Goal: Entertainment & Leisure: Browse casually

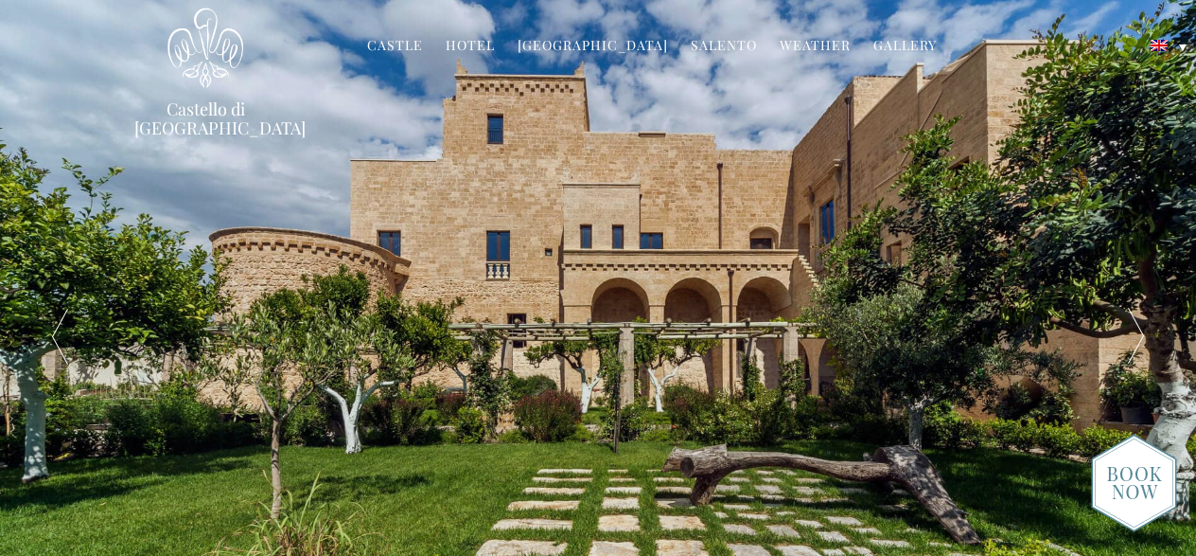
click at [895, 44] on link "Gallery" at bounding box center [904, 47] width 63 height 22
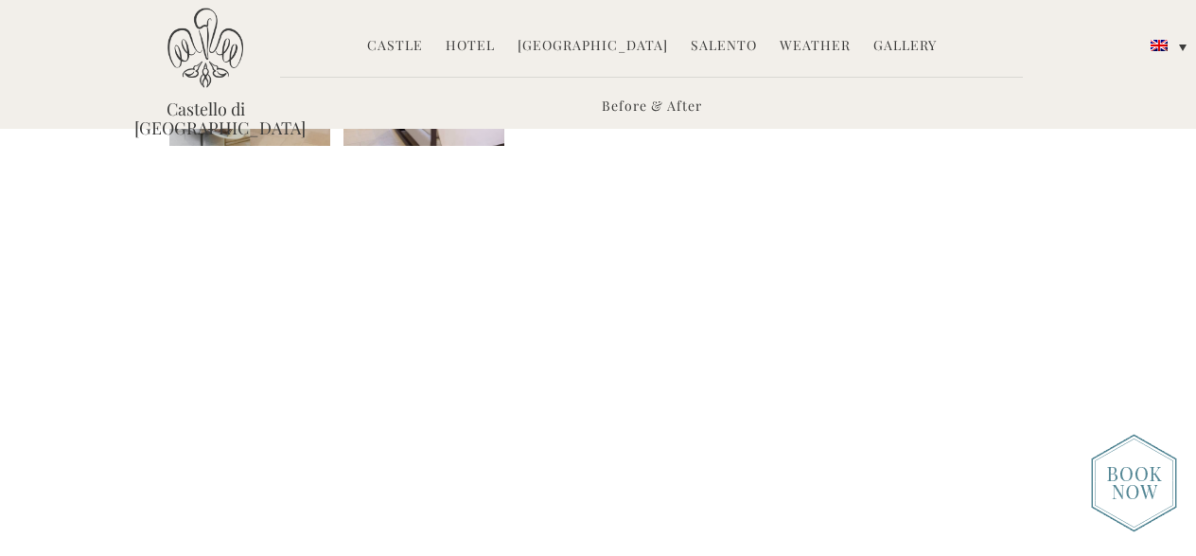
scroll to position [924, 0]
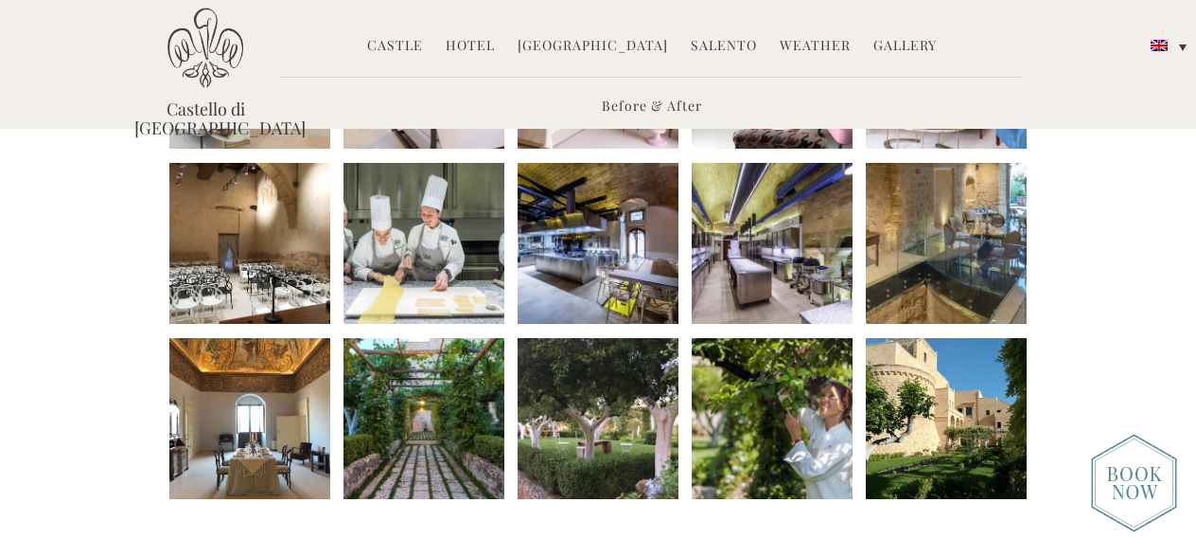
click at [251, 368] on li at bounding box center [249, 418] width 161 height 161
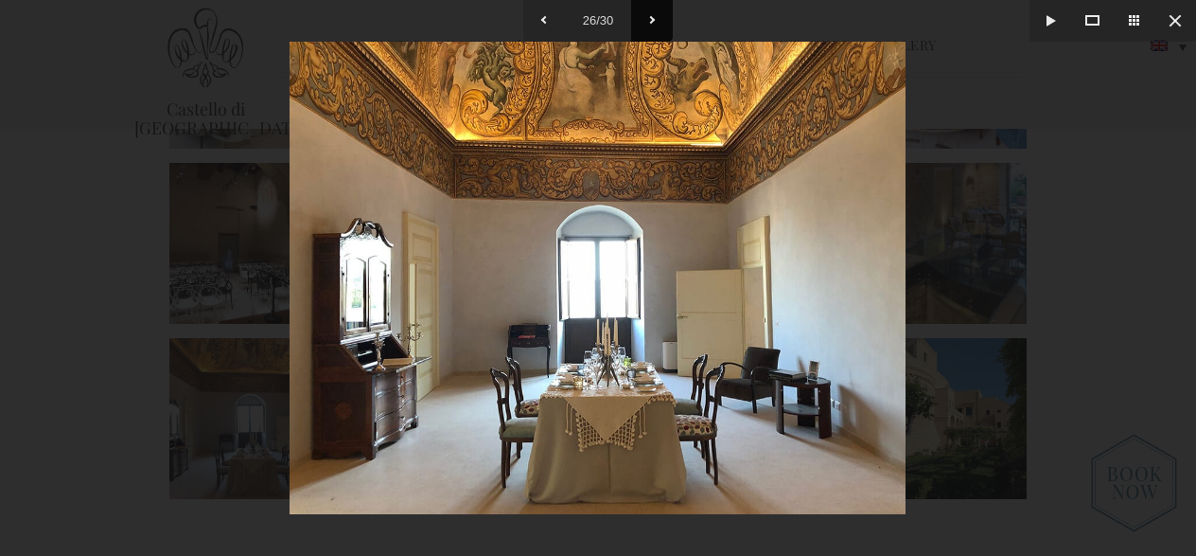
click at [649, 26] on button at bounding box center [652, 21] width 42 height 42
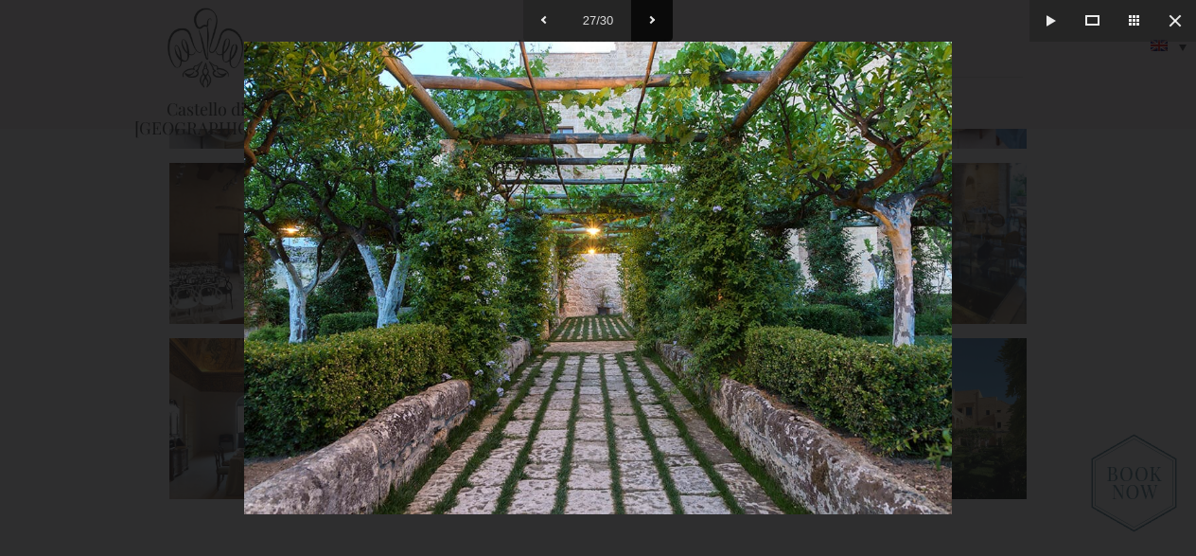
click at [649, 26] on button at bounding box center [652, 21] width 42 height 42
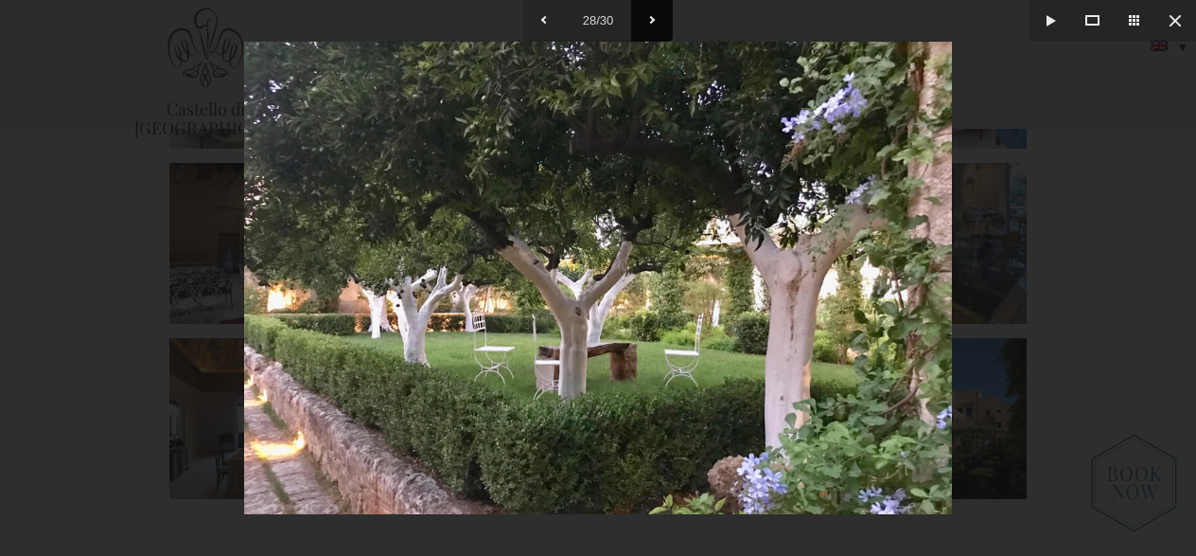
click at [649, 26] on button at bounding box center [652, 21] width 42 height 42
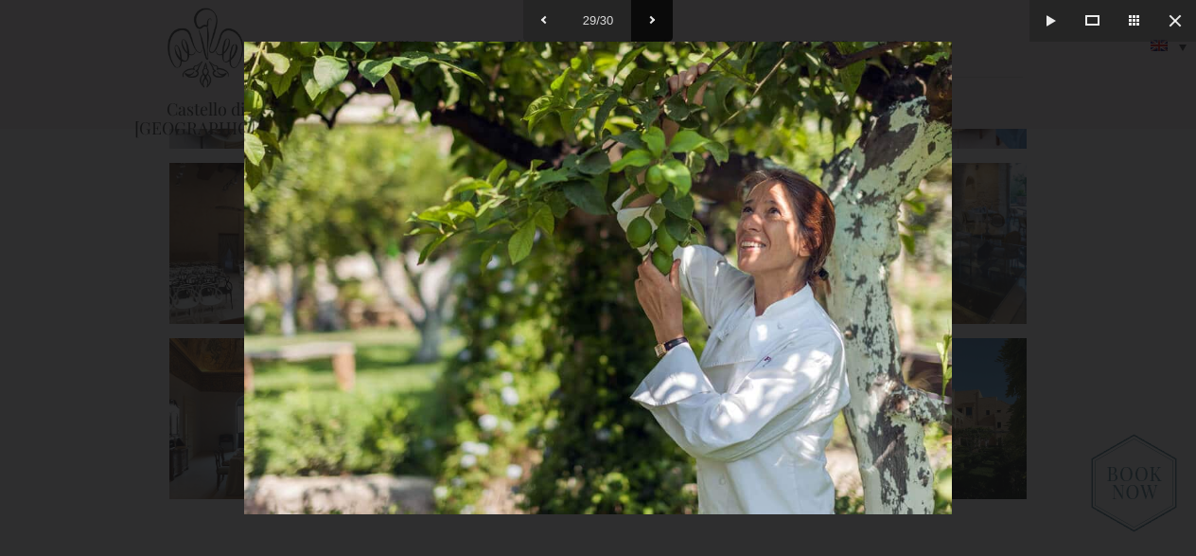
click at [649, 26] on button at bounding box center [652, 21] width 42 height 42
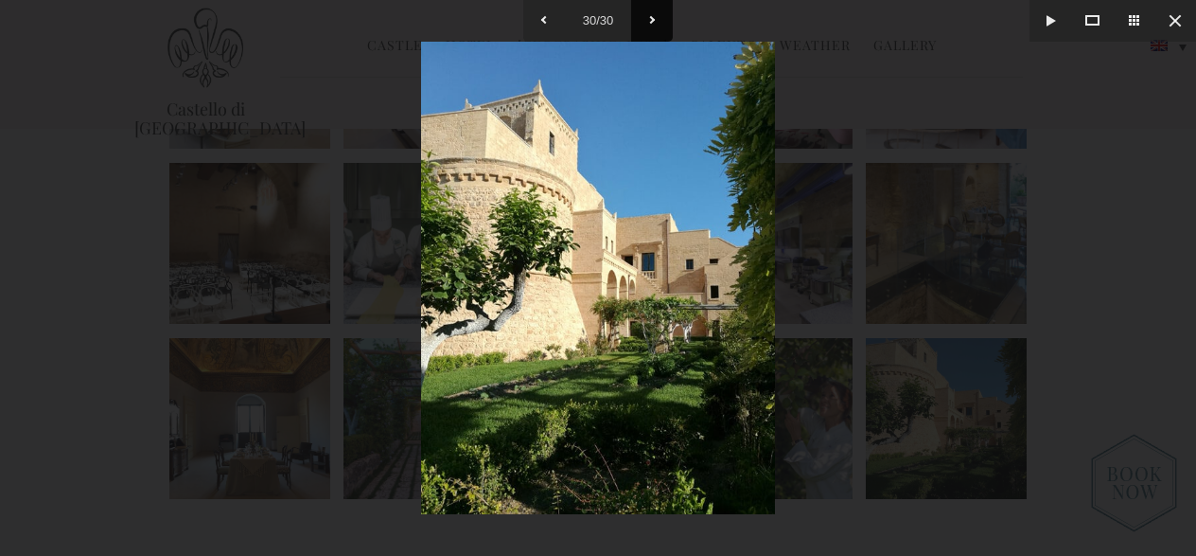
click at [649, 26] on button at bounding box center [652, 21] width 42 height 42
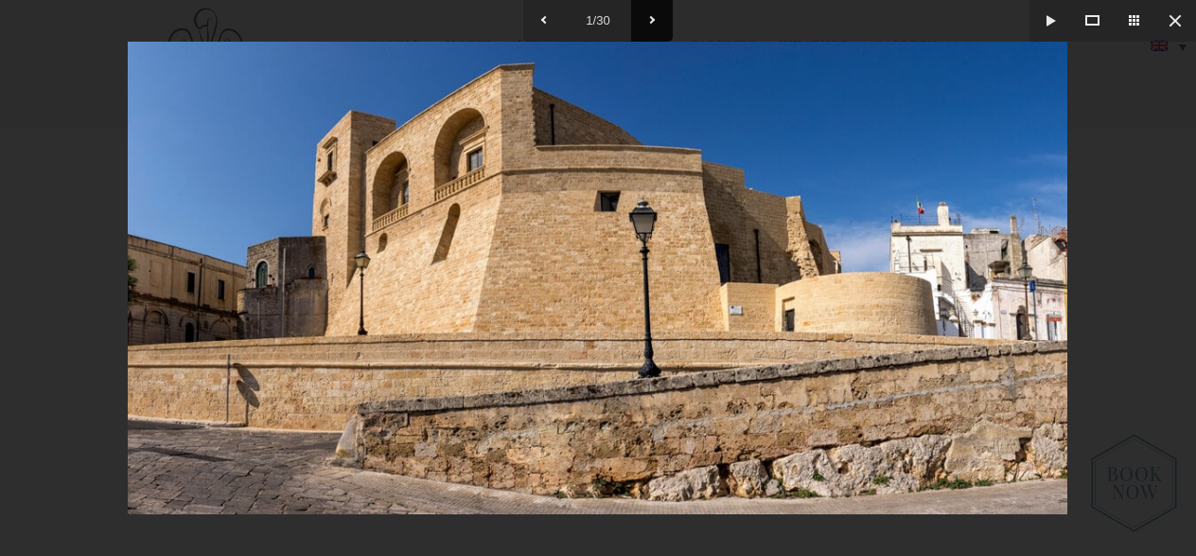
click at [649, 26] on button at bounding box center [652, 21] width 42 height 42
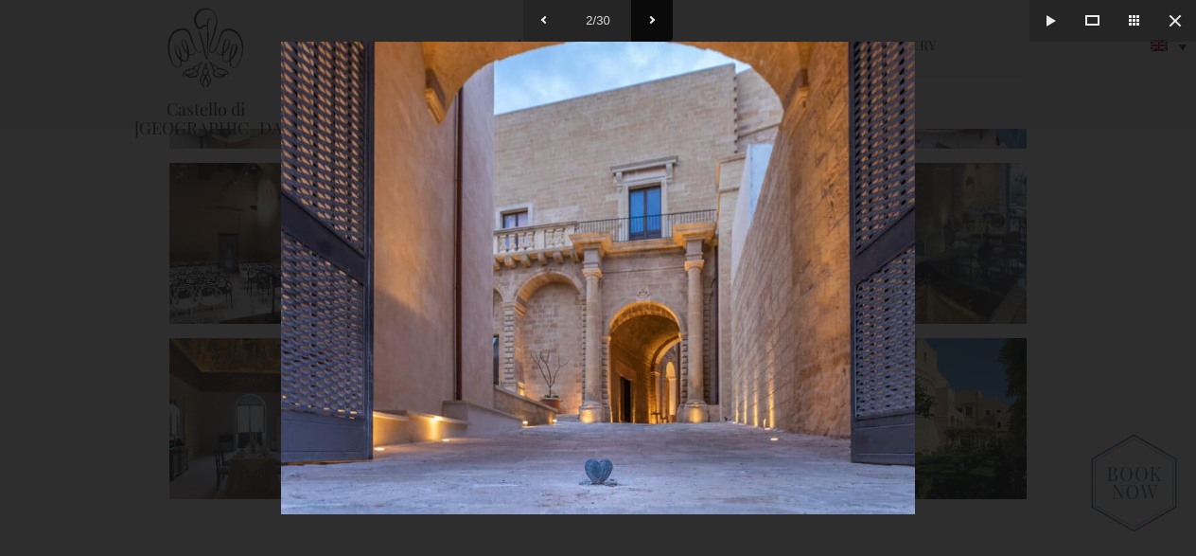
click at [649, 26] on button at bounding box center [652, 21] width 42 height 42
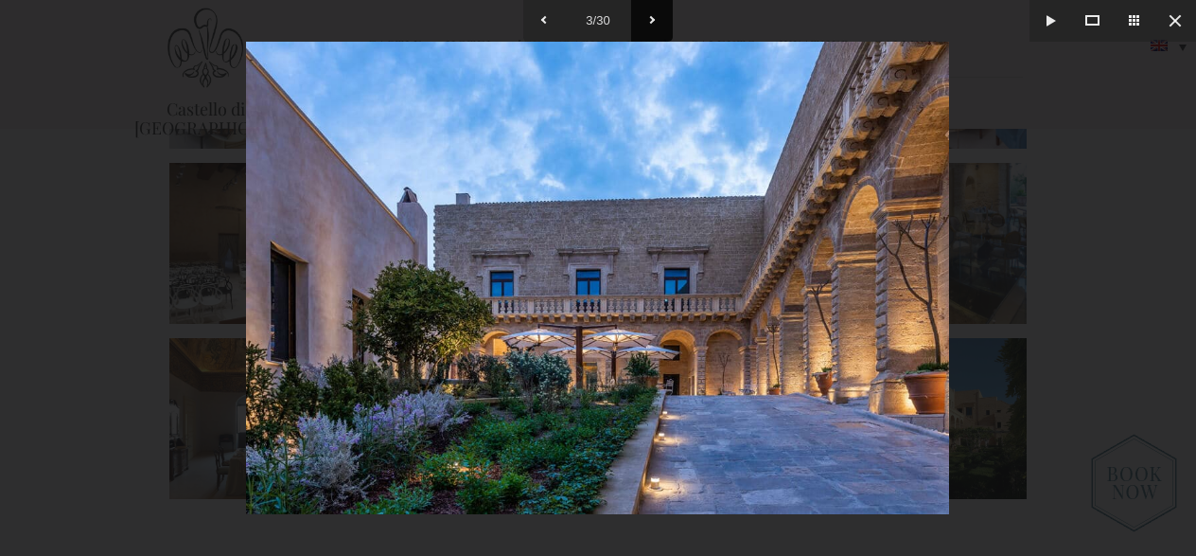
click at [649, 26] on button at bounding box center [652, 21] width 42 height 42
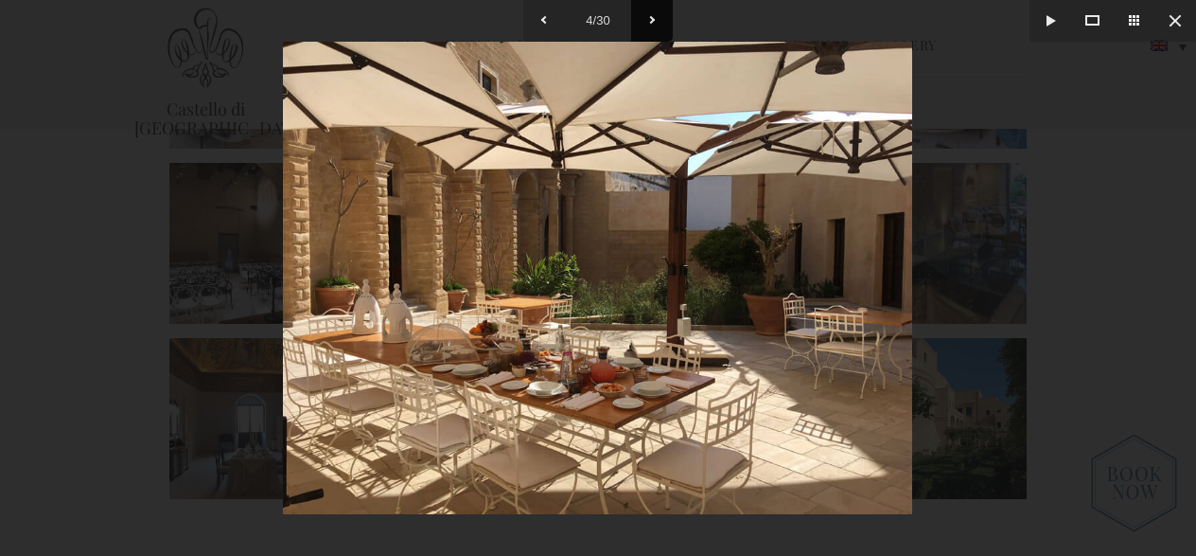
click at [649, 26] on button at bounding box center [652, 21] width 42 height 42
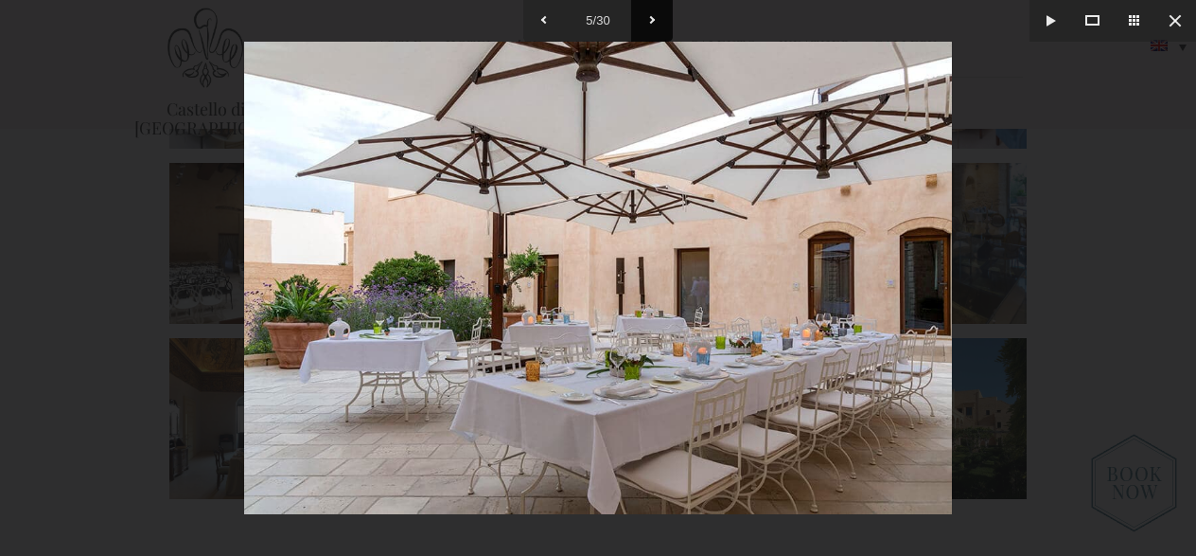
click at [649, 26] on button at bounding box center [652, 21] width 42 height 42
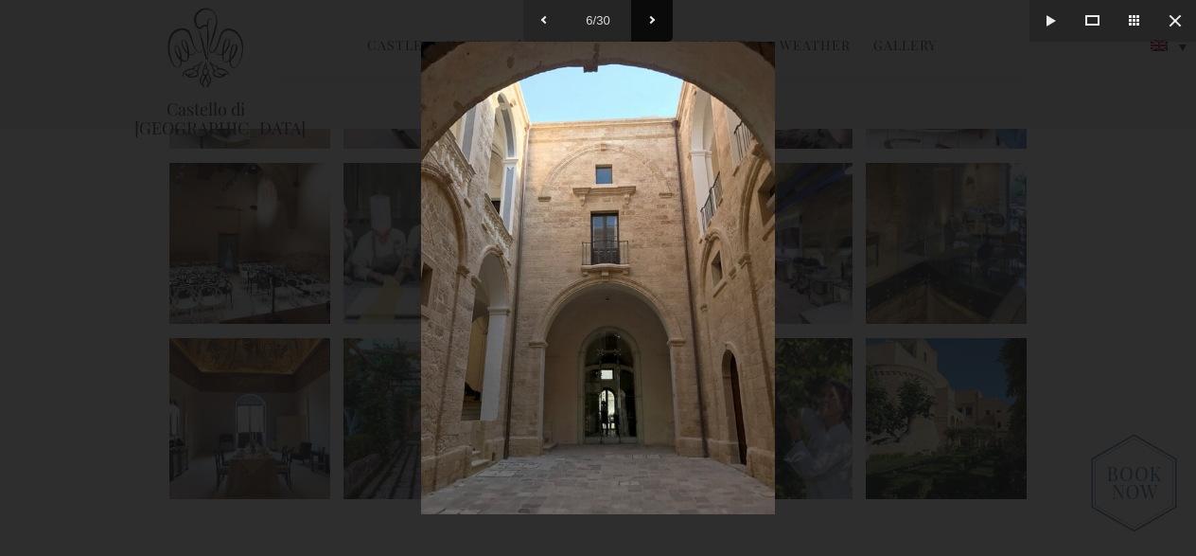
click at [649, 26] on button at bounding box center [652, 21] width 42 height 42
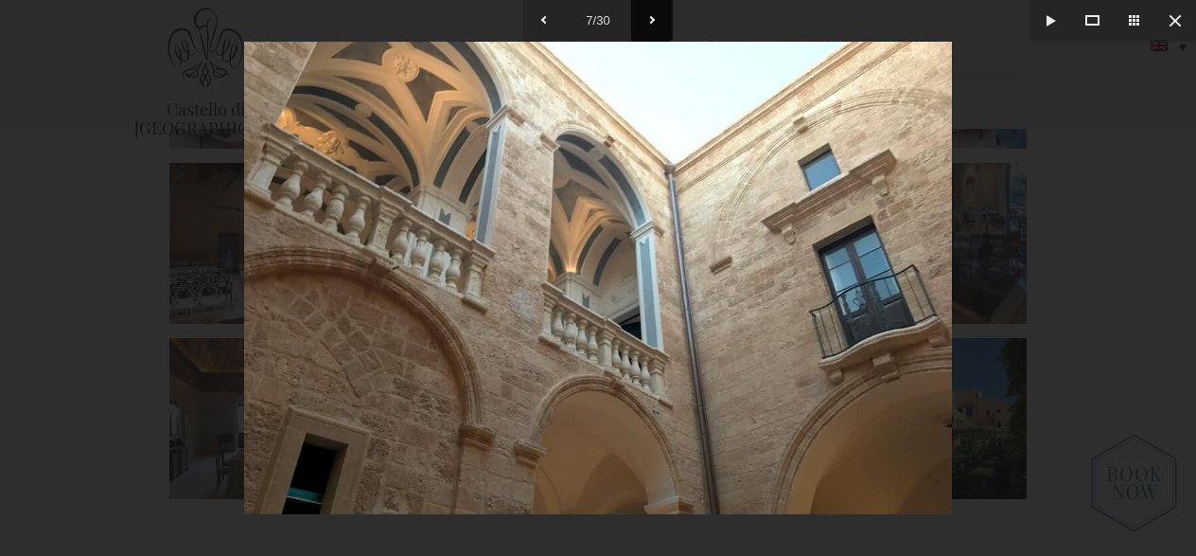
click at [649, 26] on button at bounding box center [652, 21] width 42 height 42
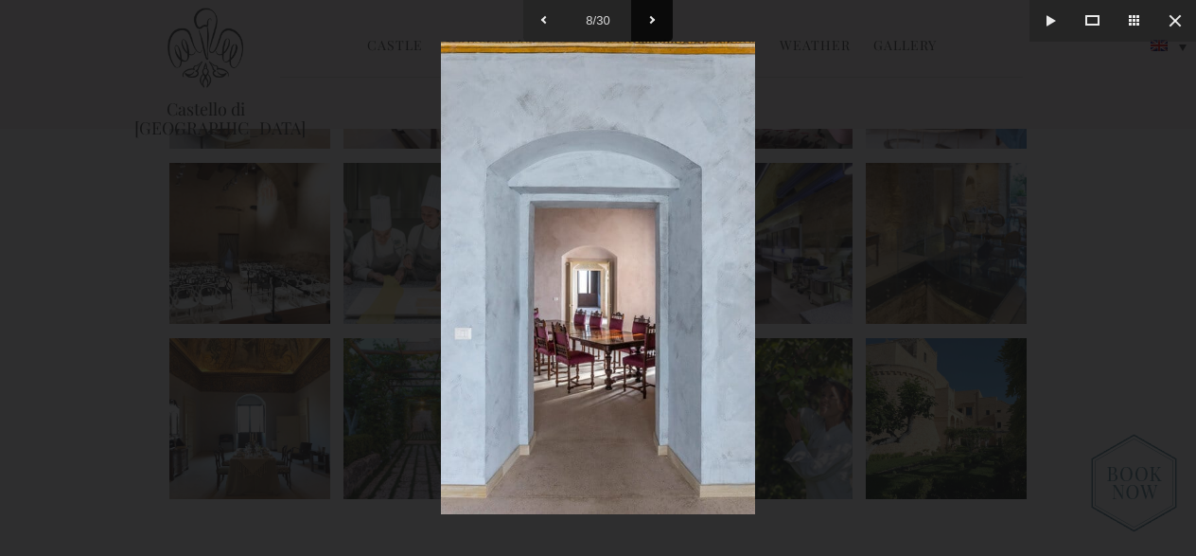
click at [649, 26] on button at bounding box center [652, 21] width 42 height 42
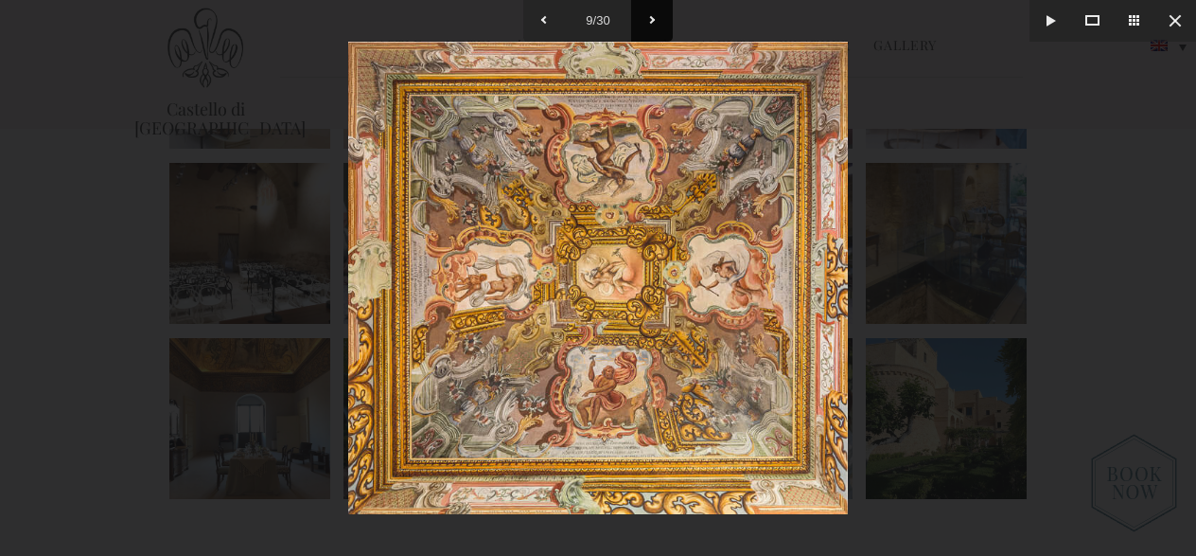
click at [649, 26] on button at bounding box center [652, 21] width 42 height 42
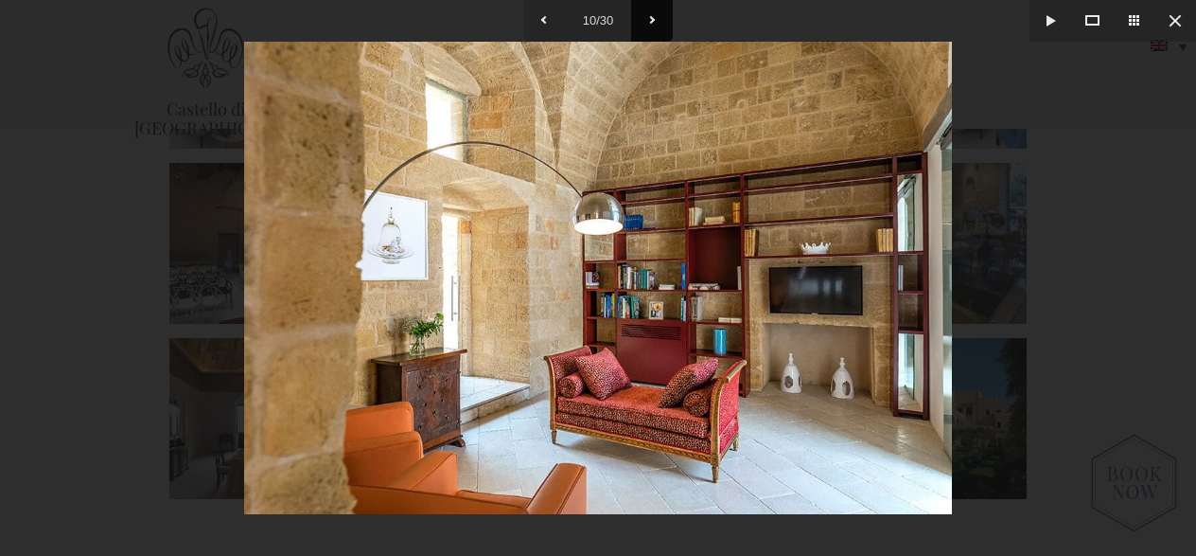
click at [649, 26] on button at bounding box center [652, 21] width 42 height 42
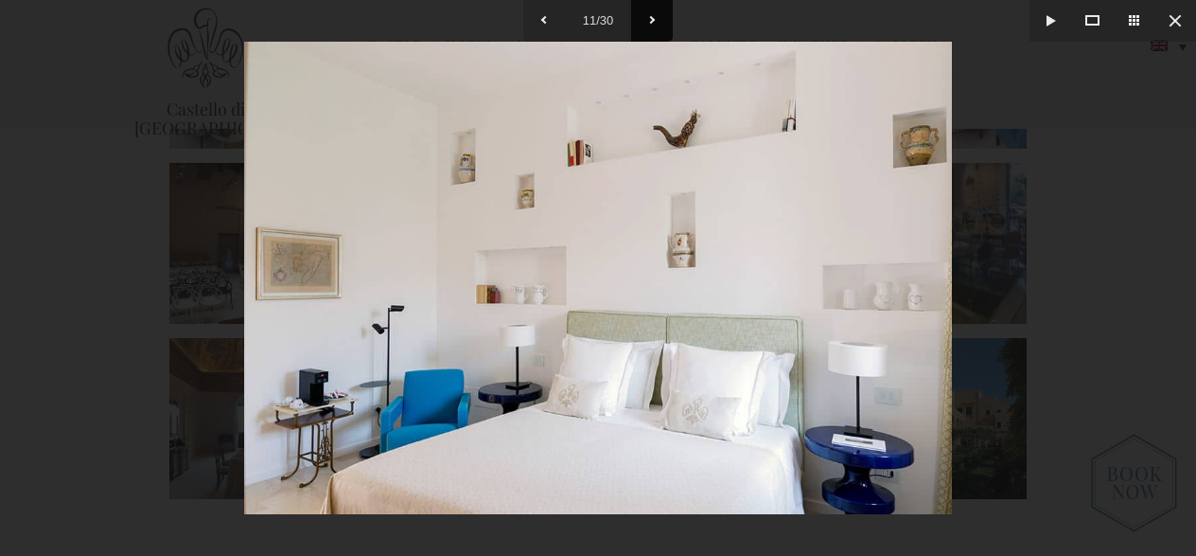
click at [649, 26] on button at bounding box center [652, 21] width 42 height 42
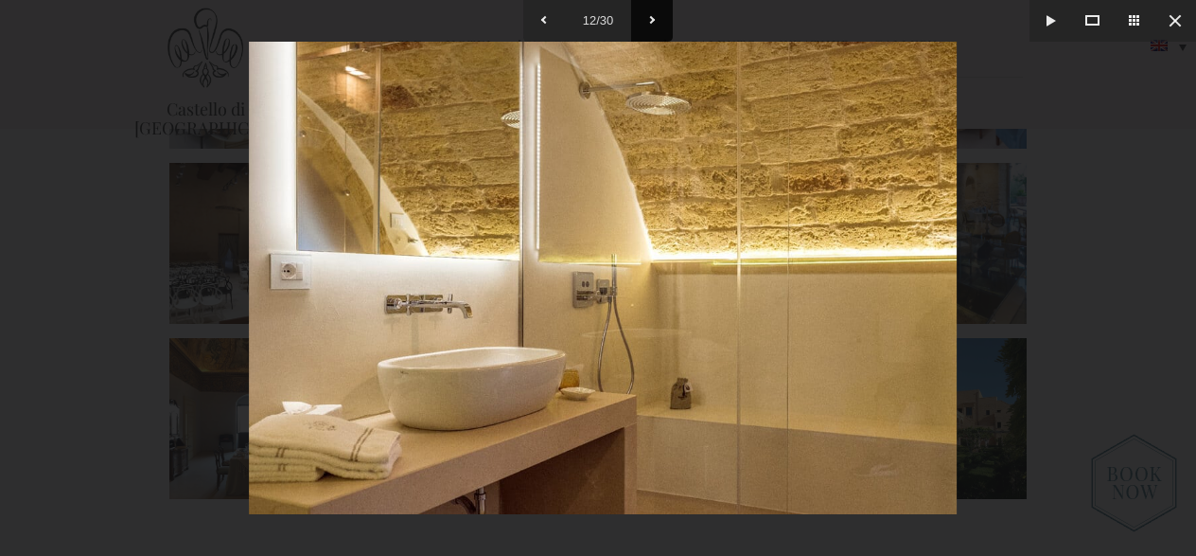
click at [649, 26] on button at bounding box center [652, 21] width 42 height 42
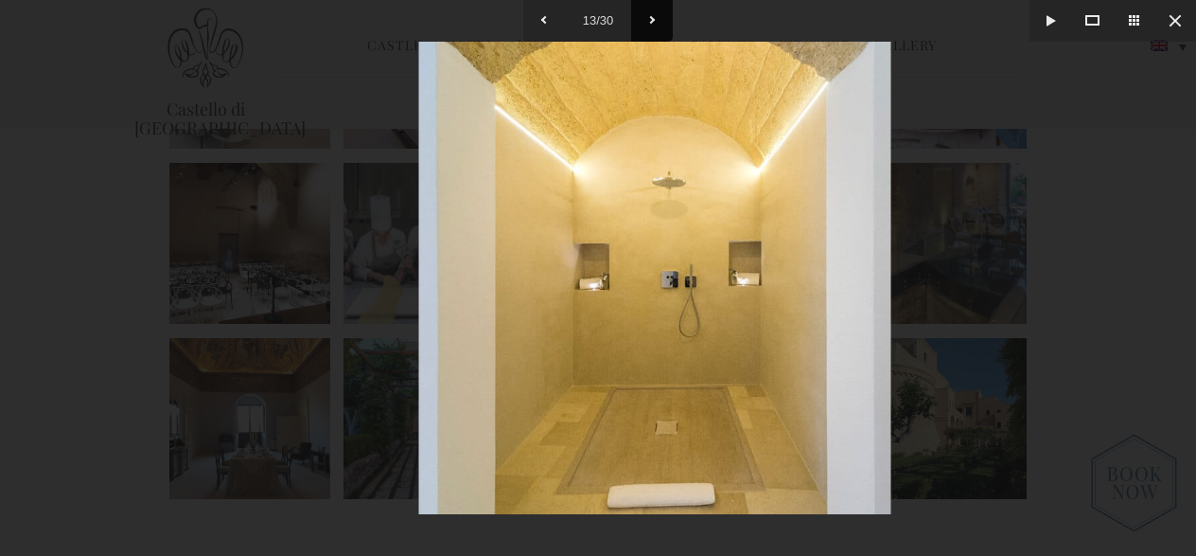
click at [649, 26] on button at bounding box center [652, 21] width 42 height 42
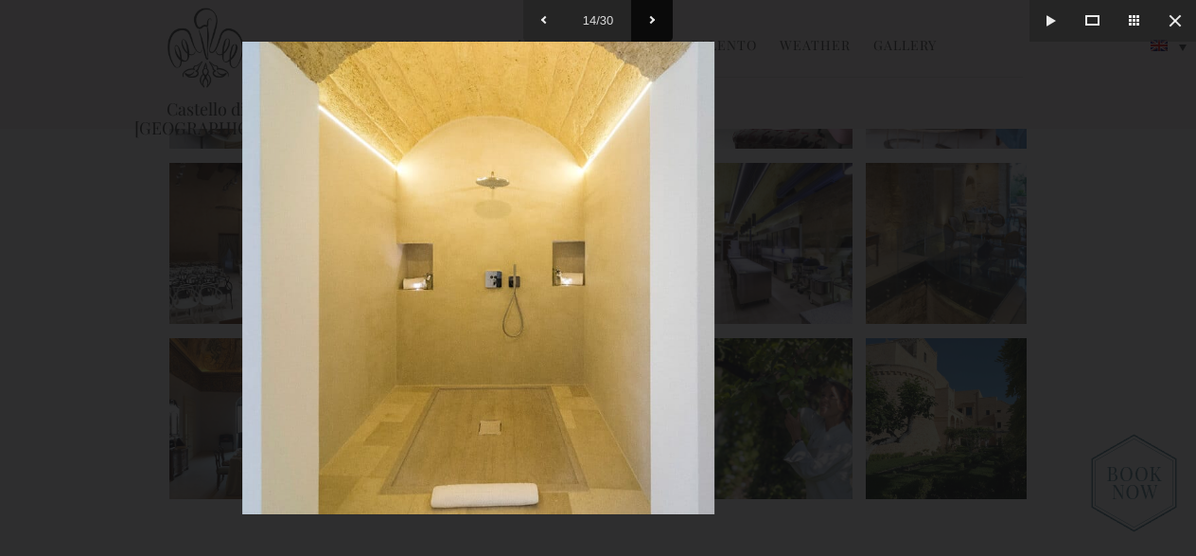
click at [649, 26] on button at bounding box center [652, 21] width 42 height 42
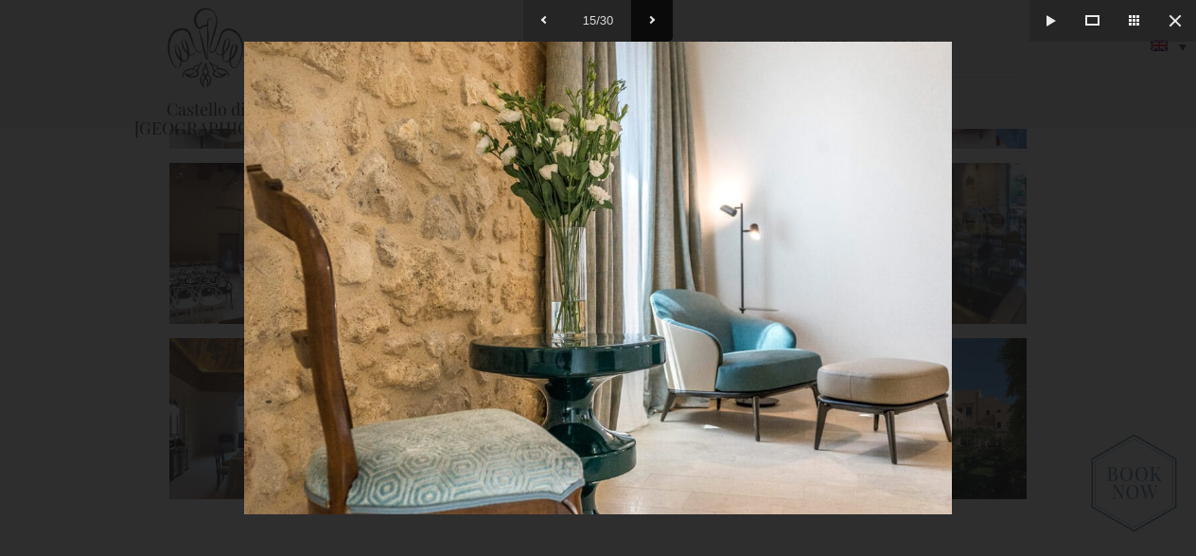
click at [649, 26] on button at bounding box center [652, 21] width 42 height 42
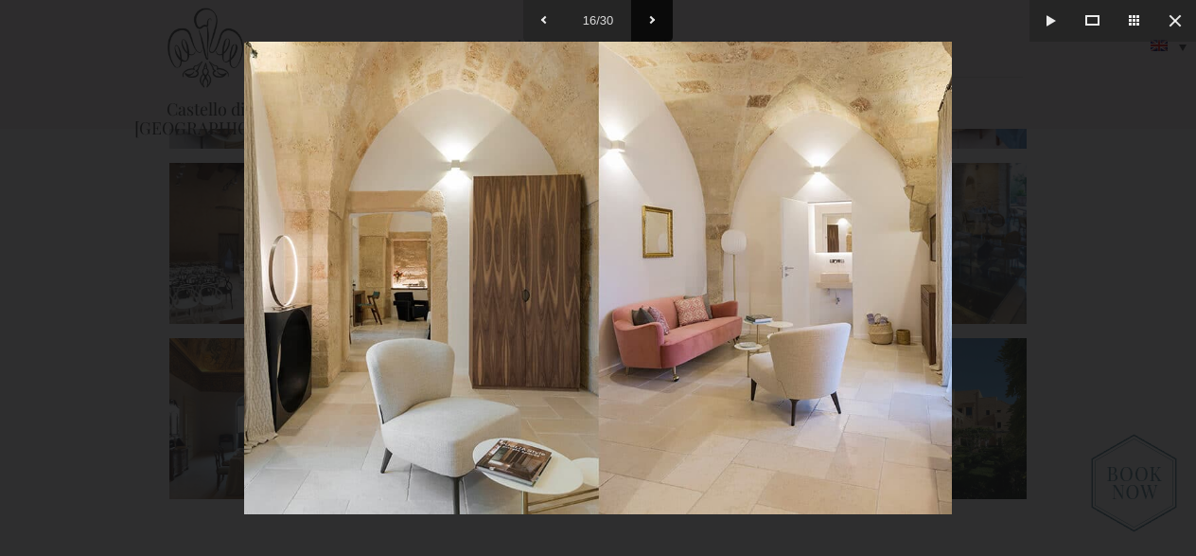
click at [647, 24] on button at bounding box center [652, 21] width 42 height 42
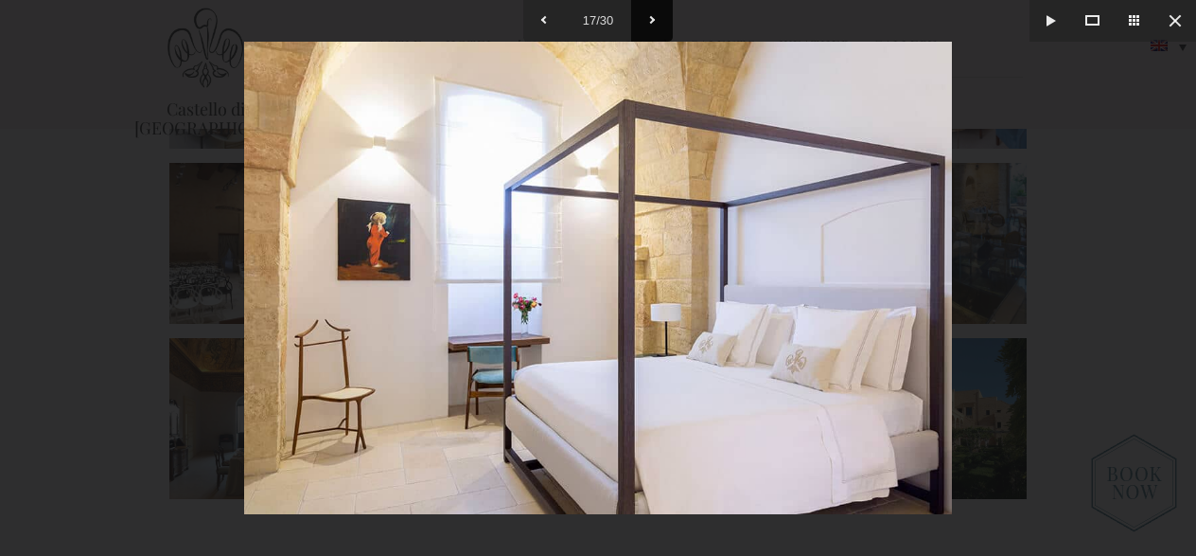
click at [647, 24] on button at bounding box center [652, 21] width 42 height 42
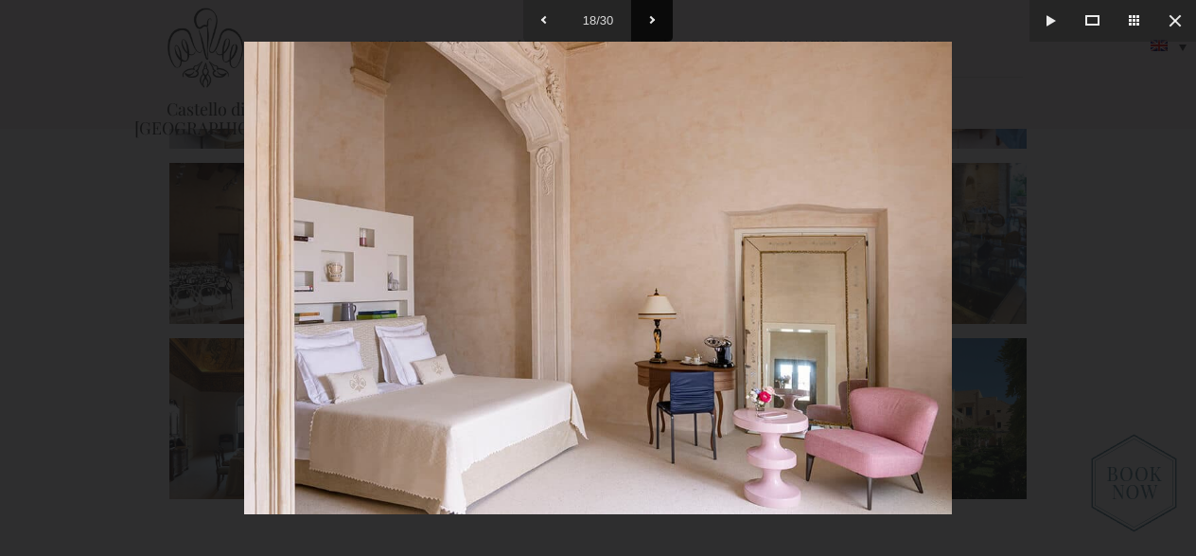
click at [647, 24] on button at bounding box center [652, 21] width 42 height 42
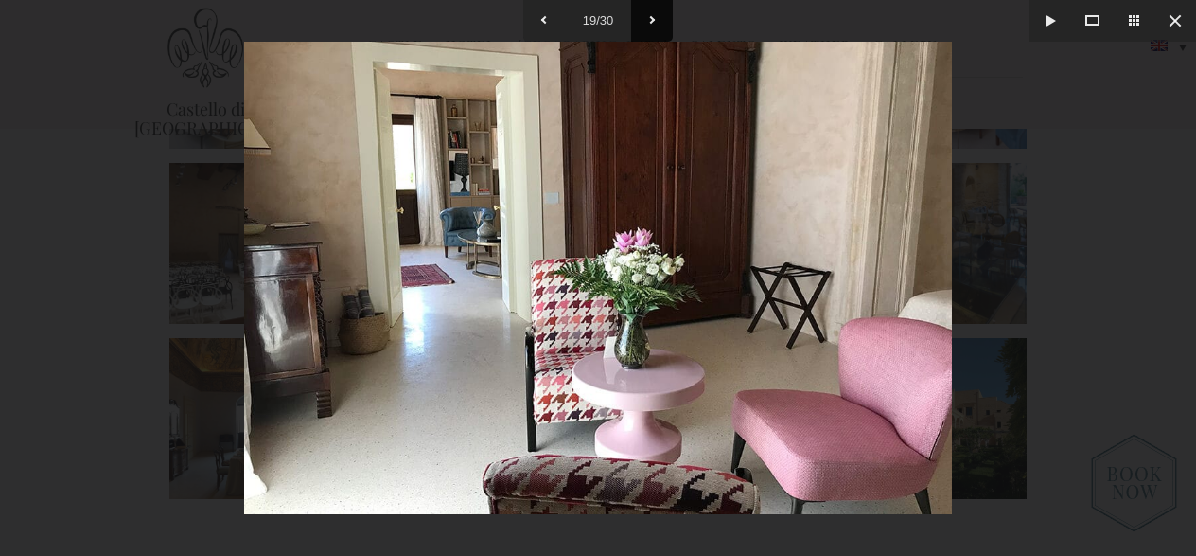
click at [646, 23] on button at bounding box center [652, 21] width 42 height 42
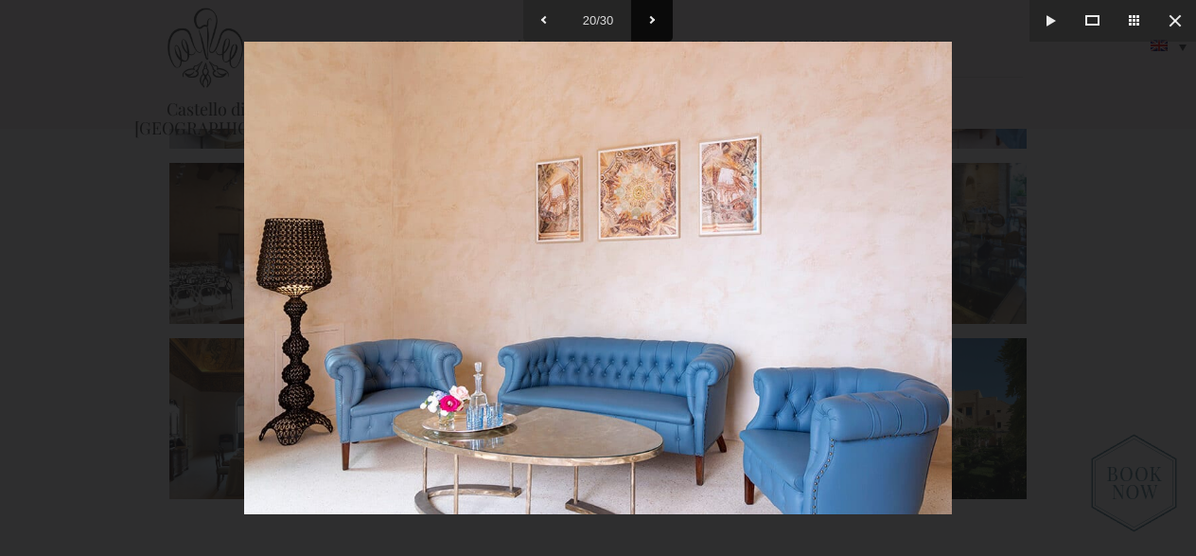
click at [646, 23] on button at bounding box center [652, 21] width 42 height 42
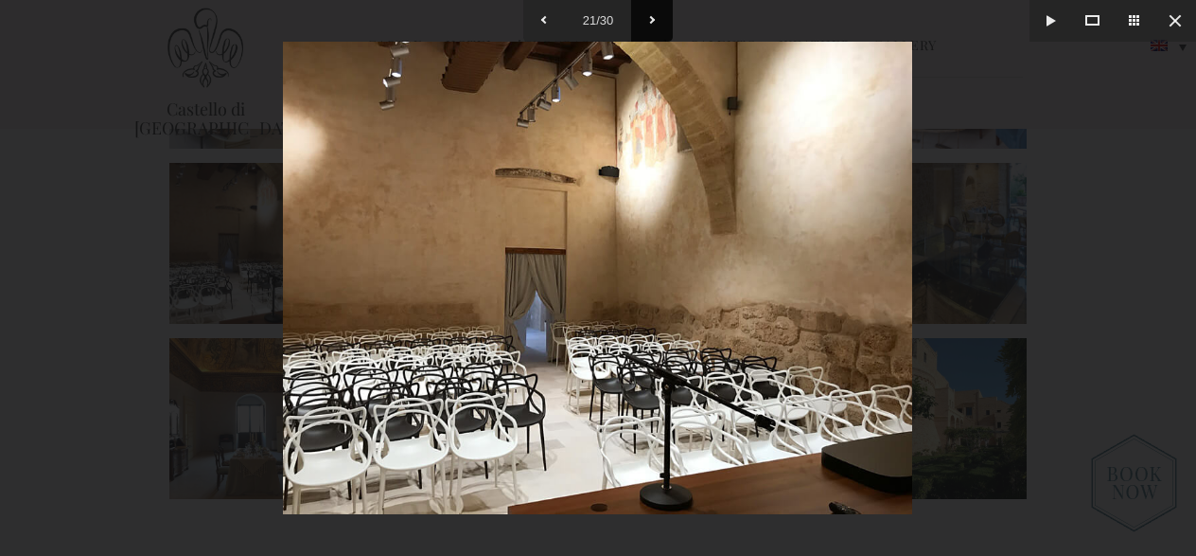
click at [652, 26] on button at bounding box center [652, 21] width 42 height 42
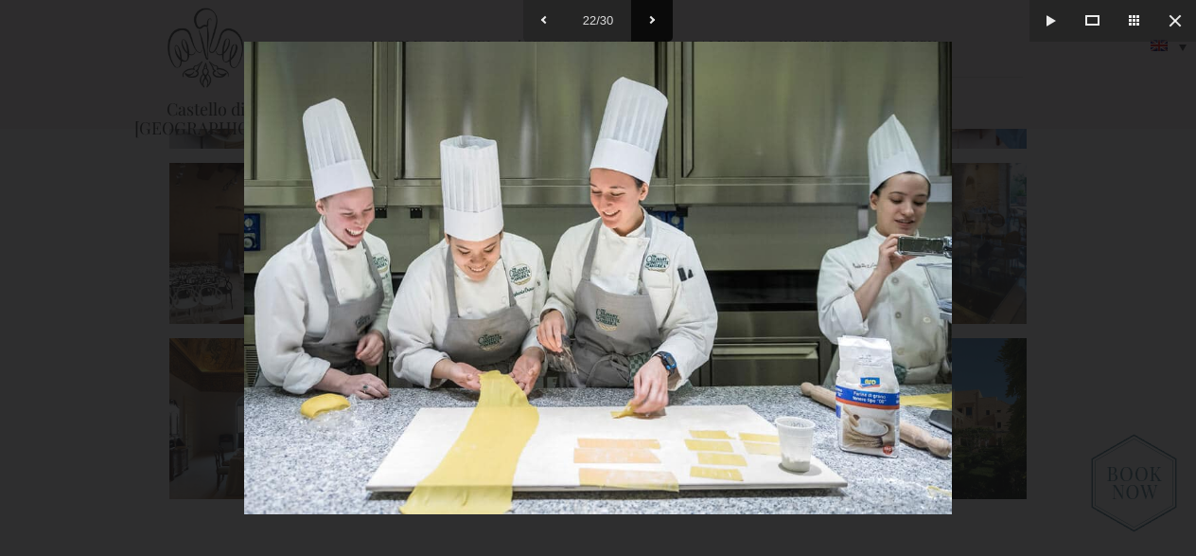
click at [652, 26] on button at bounding box center [652, 21] width 42 height 42
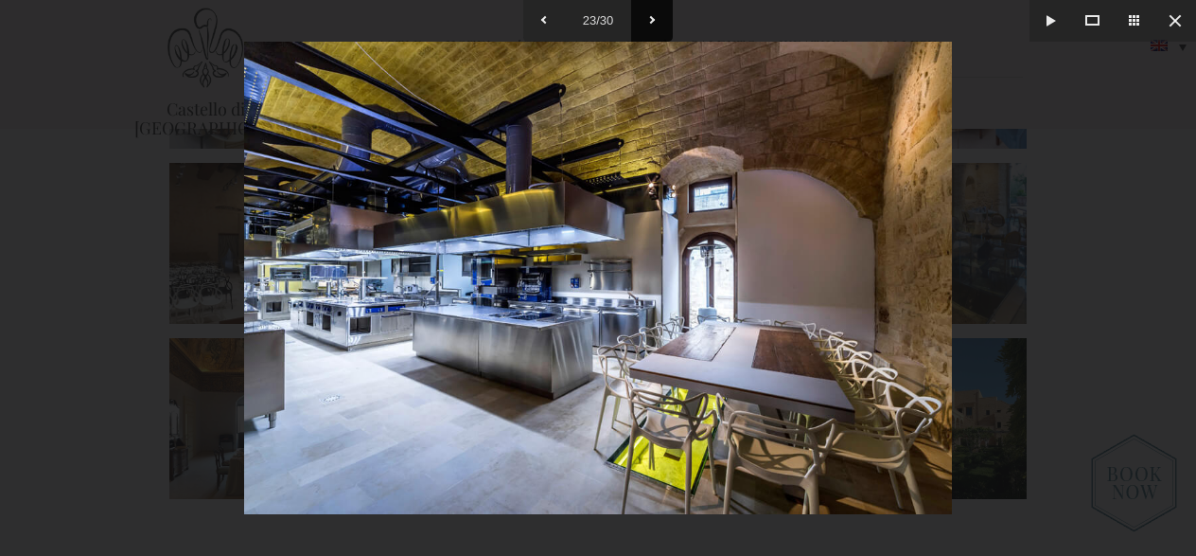
click at [652, 26] on button at bounding box center [652, 21] width 42 height 42
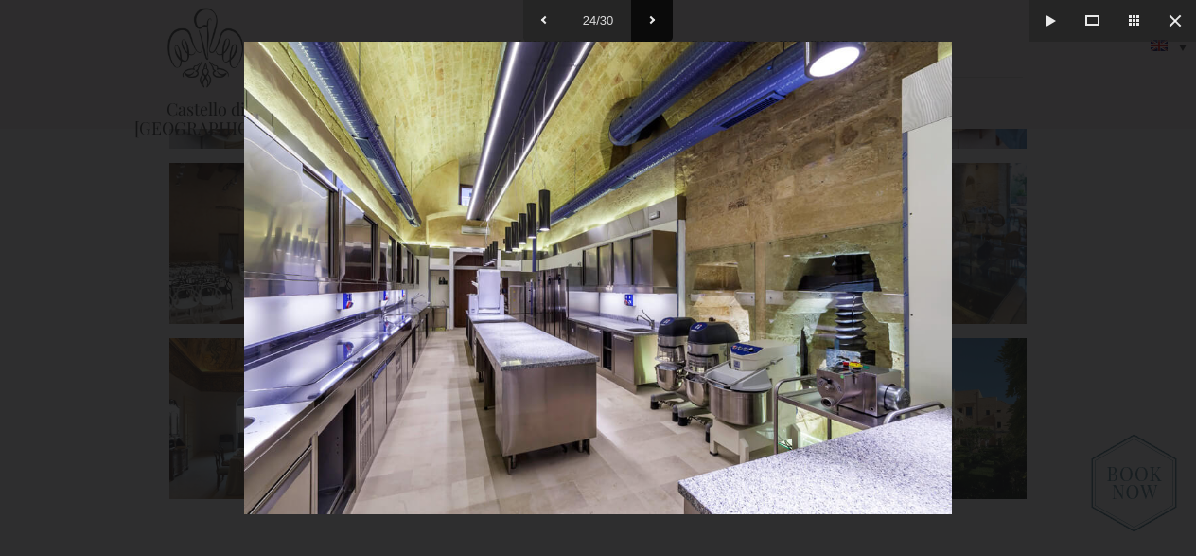
click at [652, 26] on button at bounding box center [652, 21] width 42 height 42
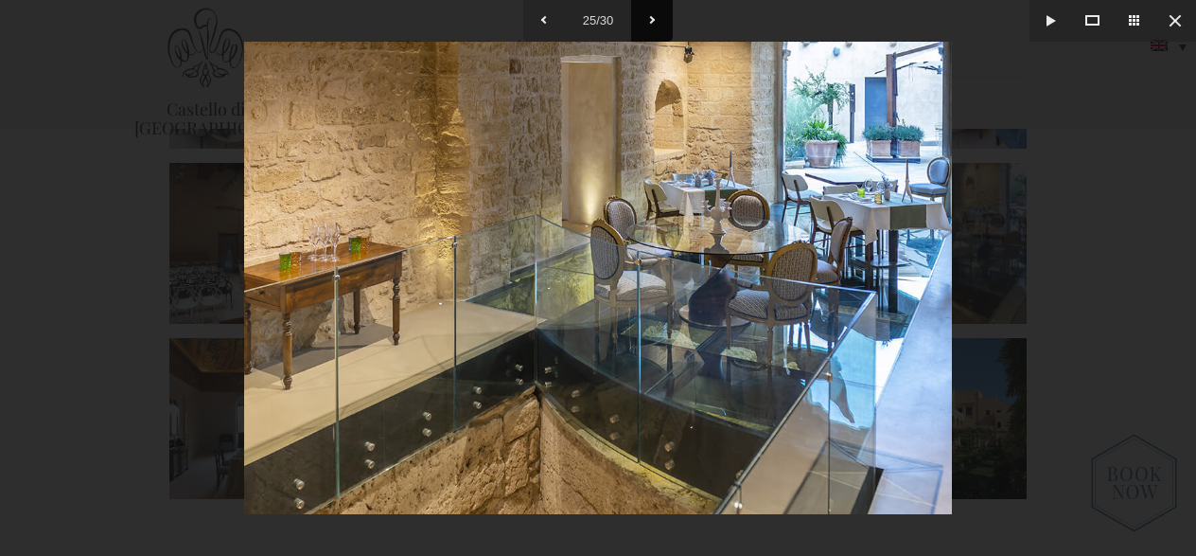
click at [654, 20] on button at bounding box center [652, 21] width 42 height 42
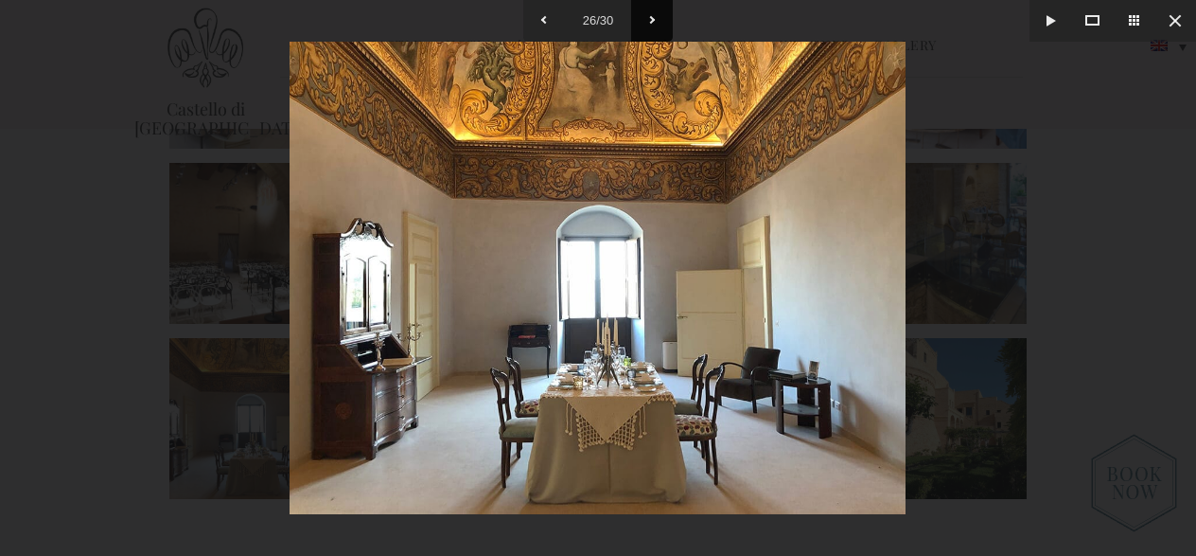
click at [654, 20] on button at bounding box center [652, 21] width 42 height 42
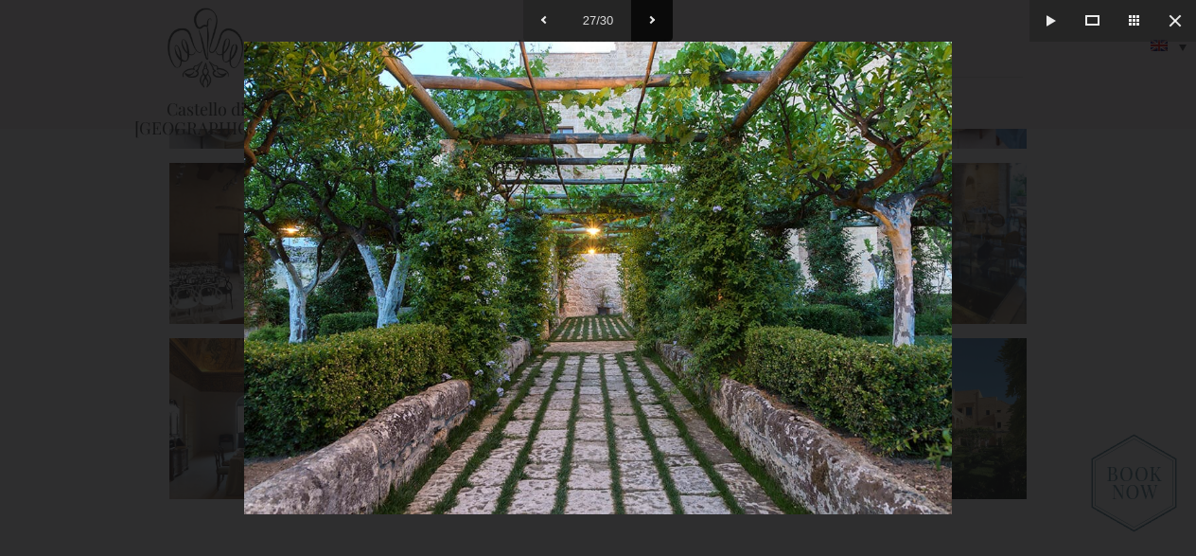
click at [654, 20] on button at bounding box center [652, 21] width 42 height 42
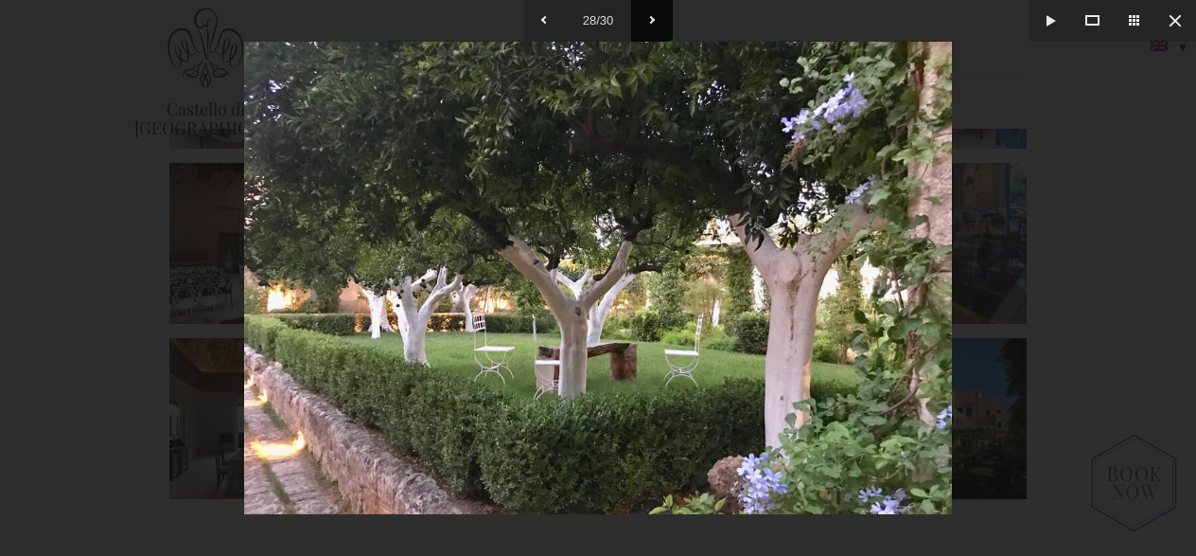
click at [654, 20] on button at bounding box center [652, 21] width 42 height 42
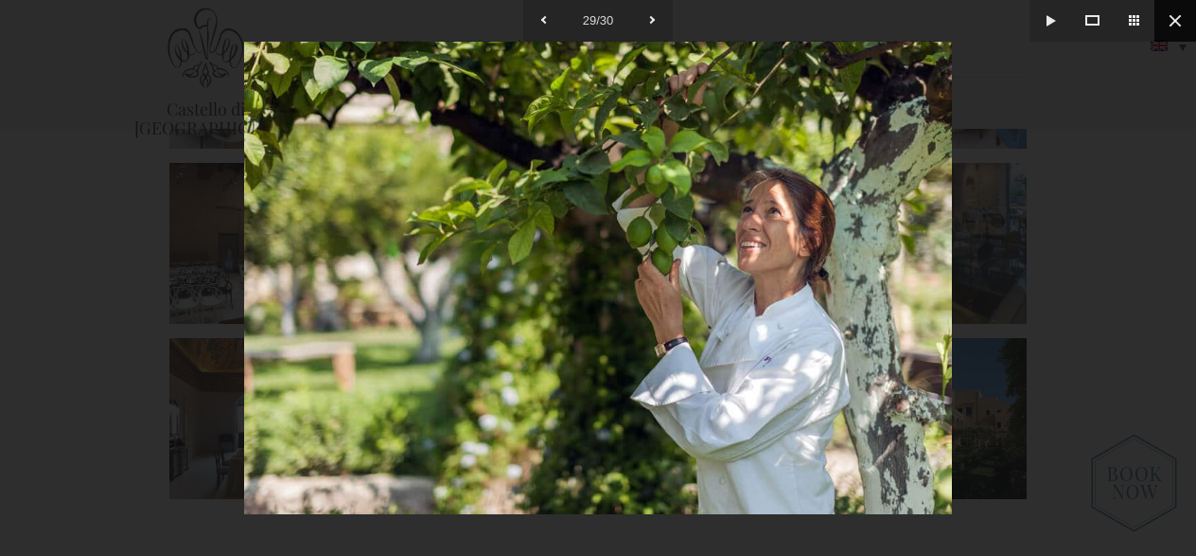
click at [1179, 26] on button at bounding box center [1176, 21] width 42 height 42
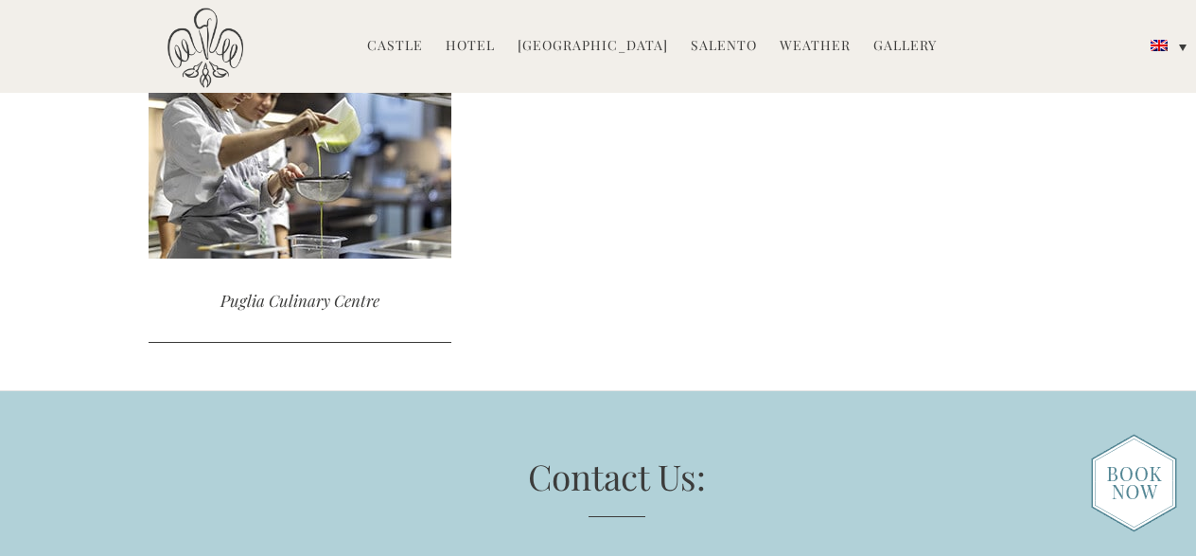
scroll to position [2498, 0]
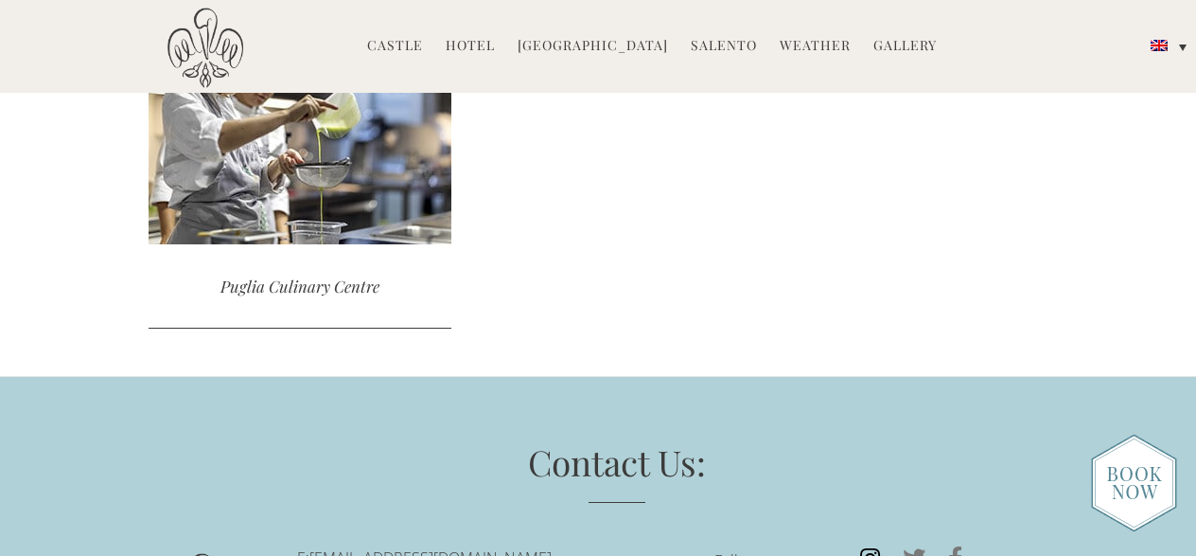
click at [866, 546] on icon at bounding box center [870, 557] width 43 height 23
